Goal: Navigation & Orientation: Find specific page/section

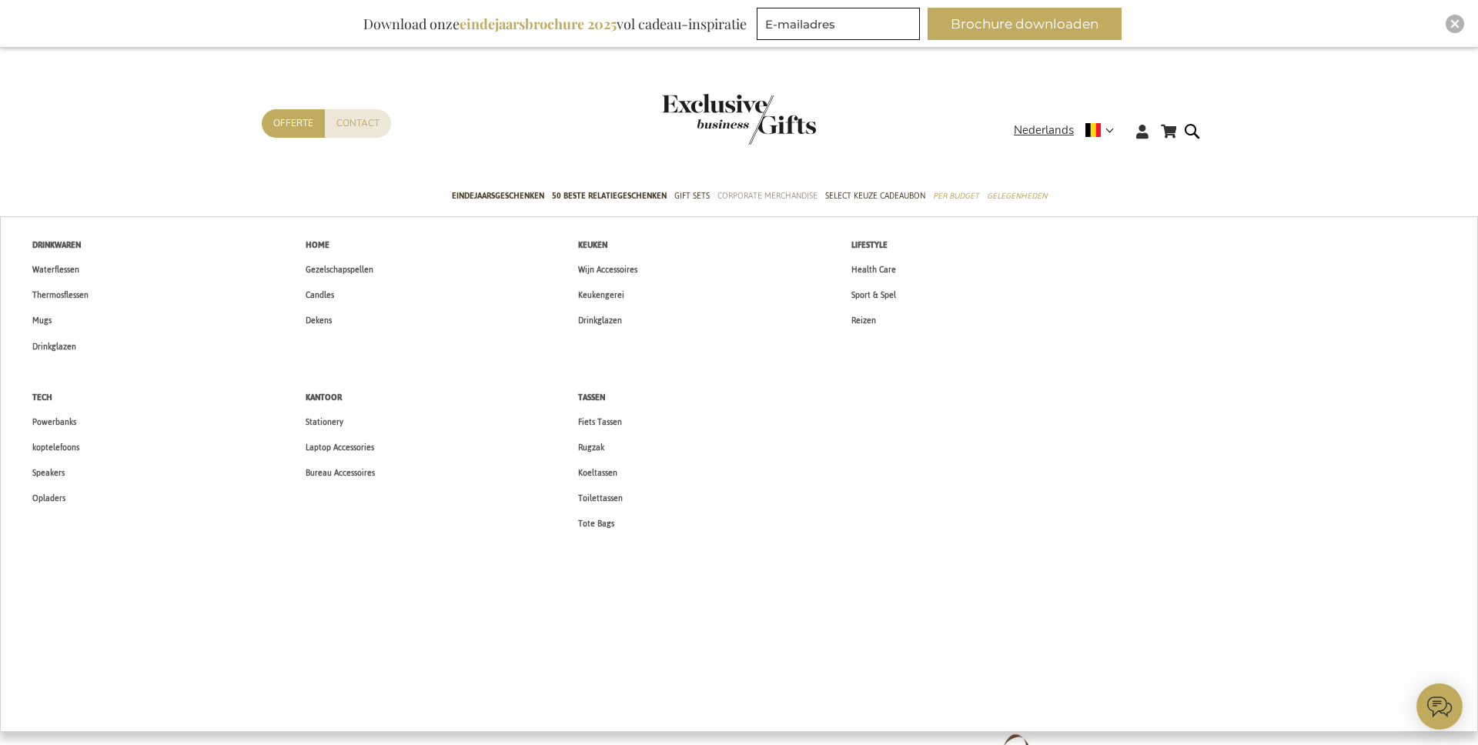
click at [757, 192] on span "Corporate Merchandise" at bounding box center [767, 196] width 100 height 16
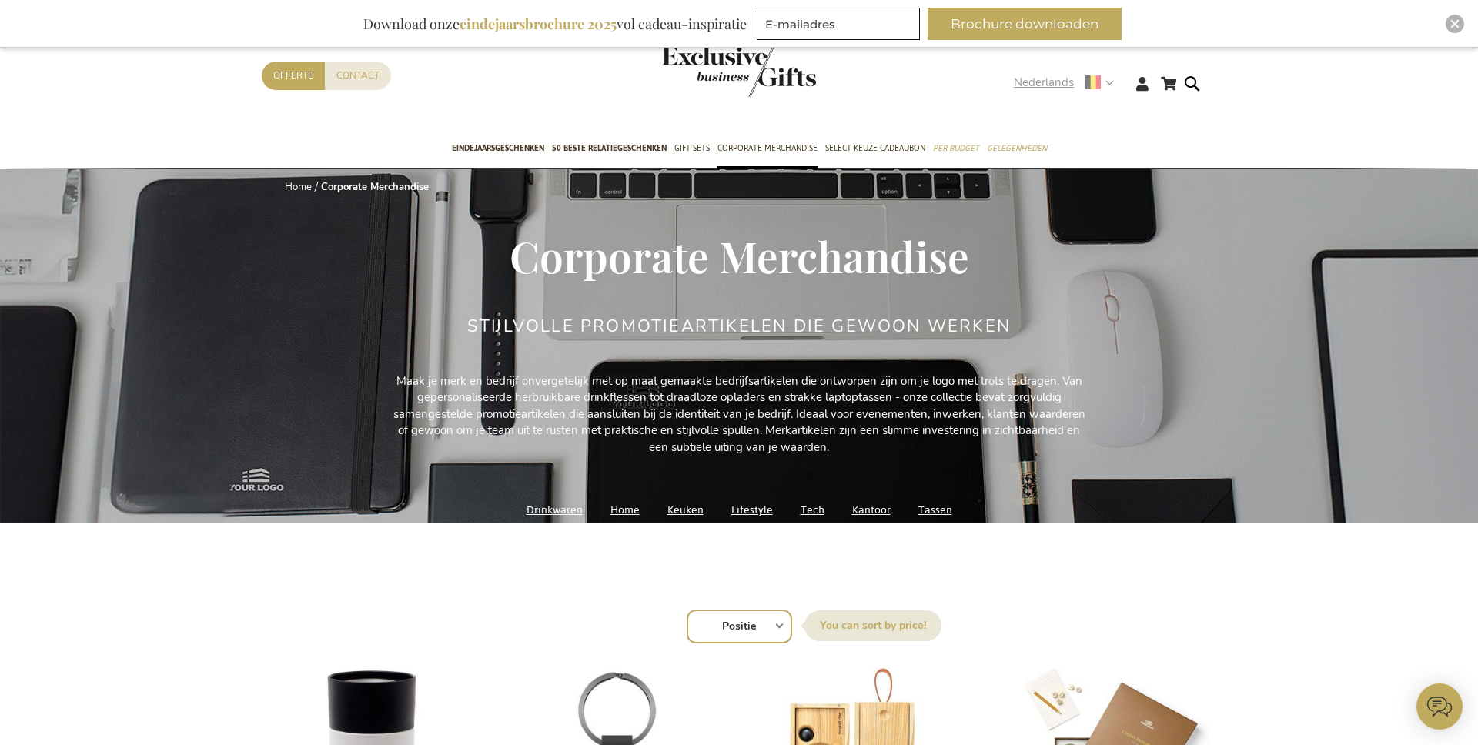
click at [1045, 83] on span "Nederlands" at bounding box center [1044, 83] width 60 height 18
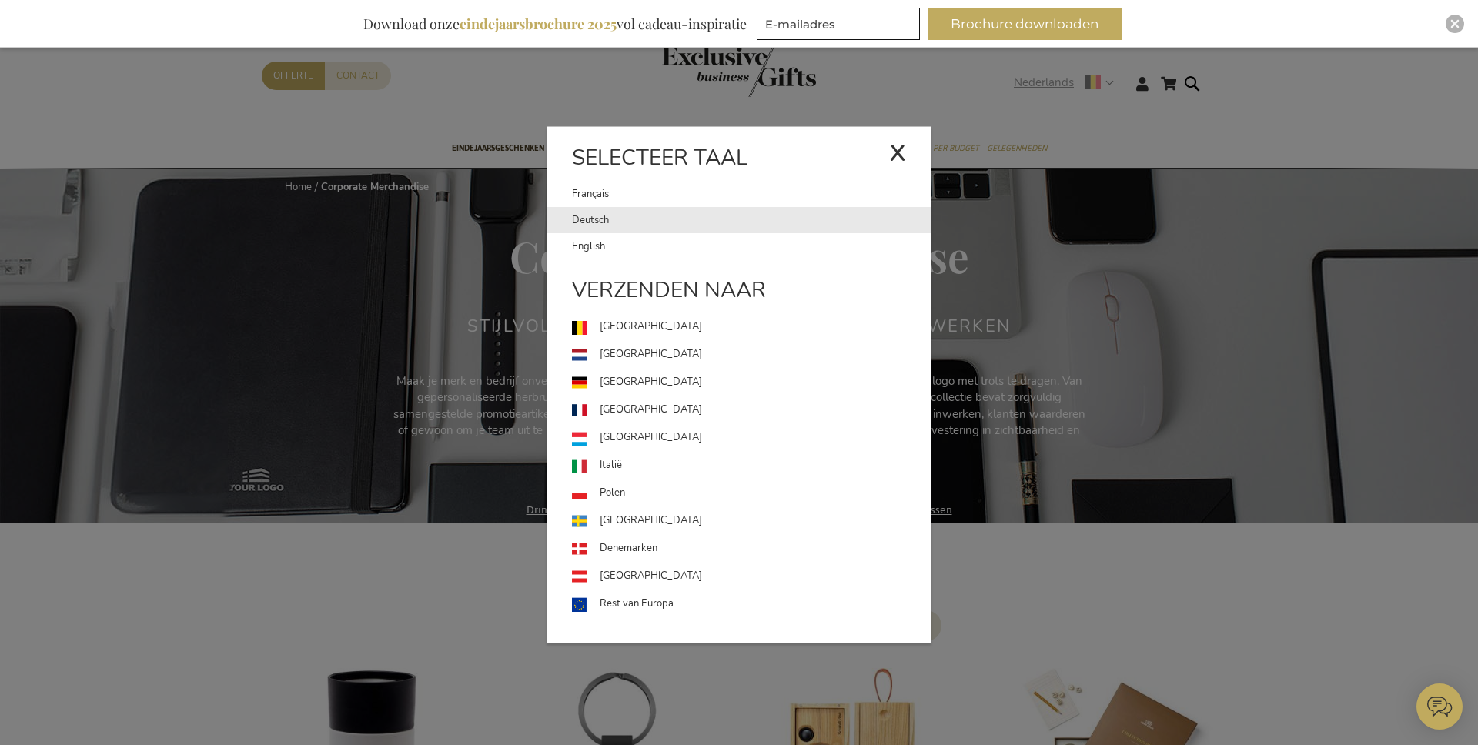
click at [708, 226] on link "Deutsch" at bounding box center [751, 220] width 359 height 26
